Goal: Obtain resource: Obtain resource

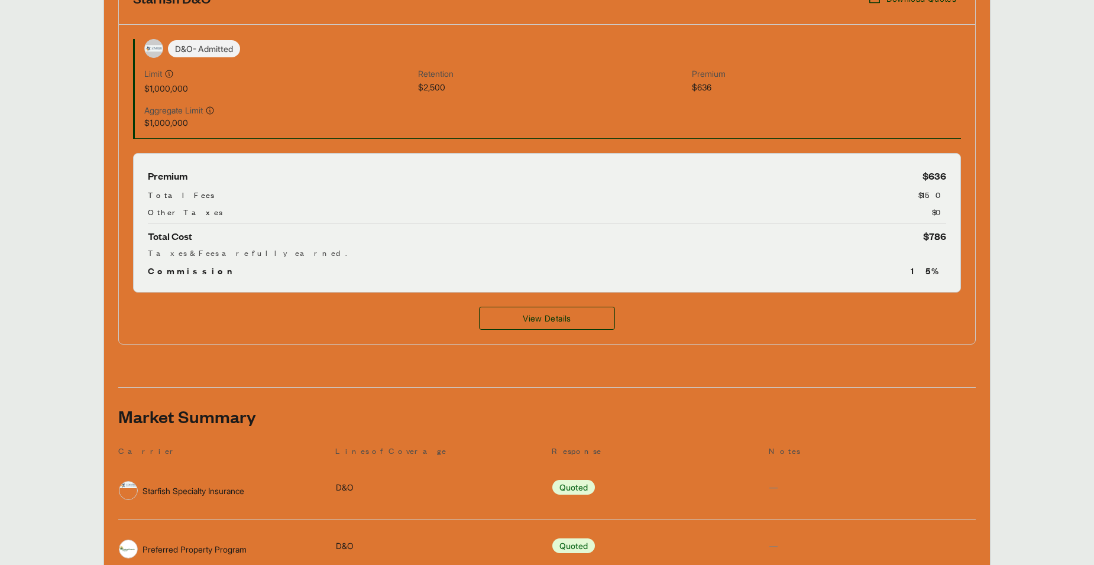
scroll to position [473, 0]
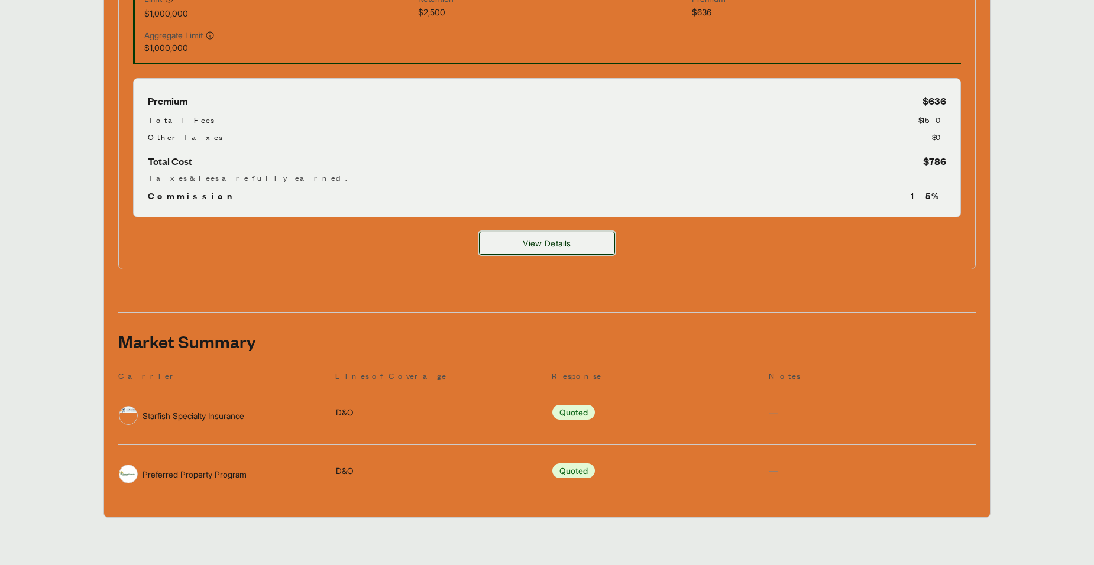
click at [539, 253] on button "View Details" at bounding box center [547, 243] width 136 height 23
click at [548, 245] on span "View Details" at bounding box center [547, 243] width 48 height 12
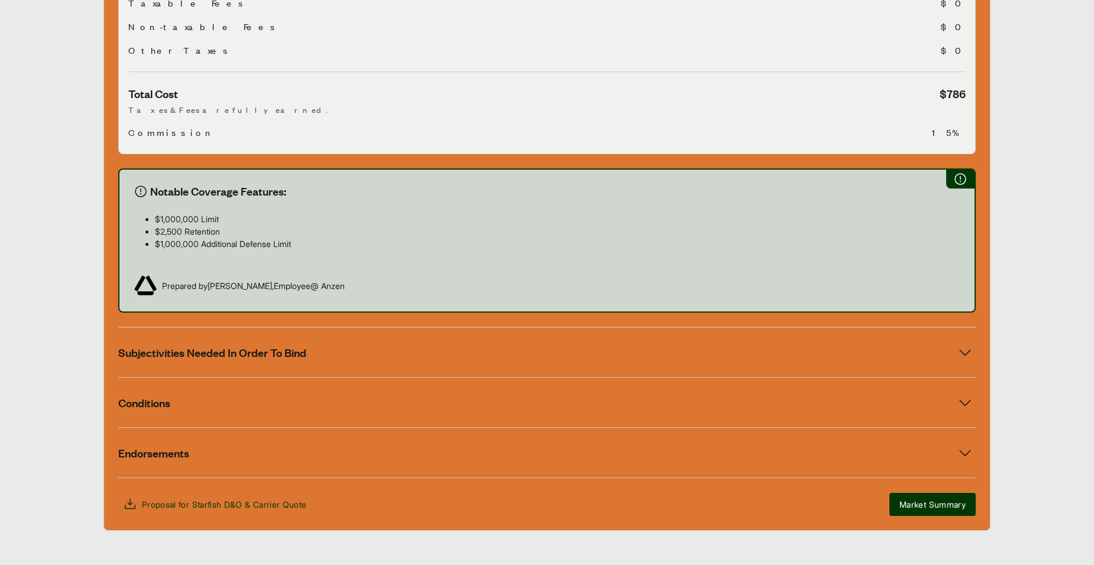
scroll to position [564, 0]
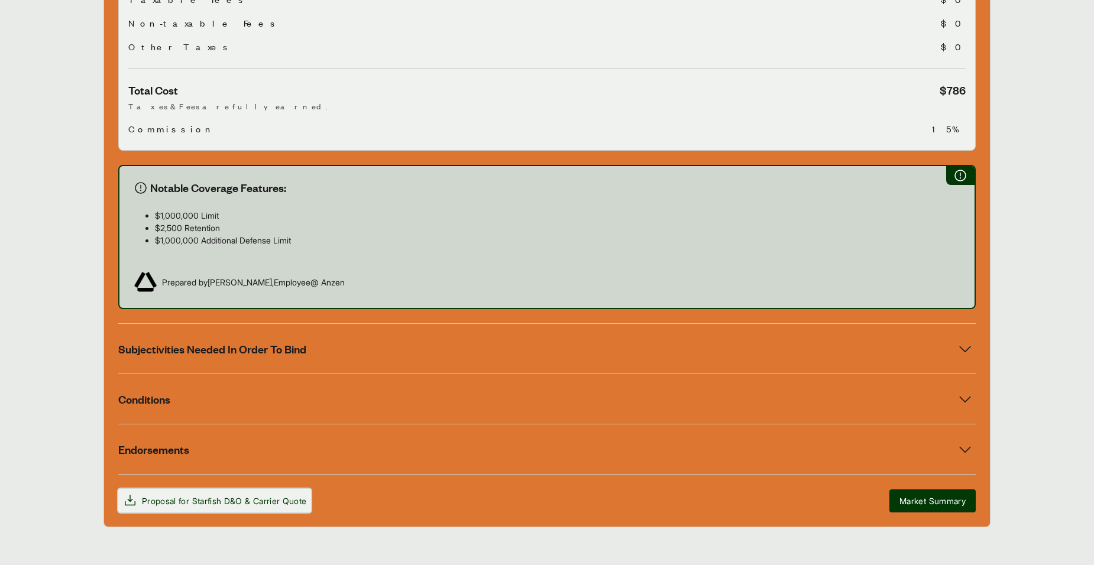
click at [232, 489] on button "Proposal for Starfish D&O & Carrier Quote" at bounding box center [214, 501] width 193 height 24
